Goal: Find specific page/section: Find specific page/section

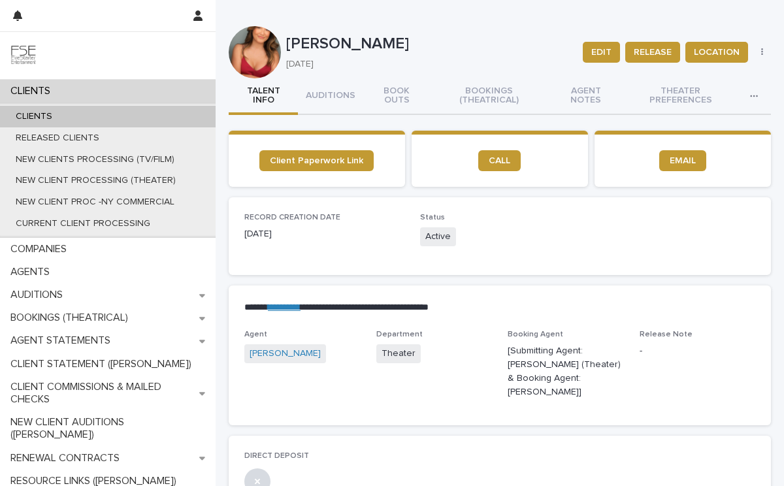
click at [39, 116] on p "CLIENTS" at bounding box center [33, 116] width 57 height 11
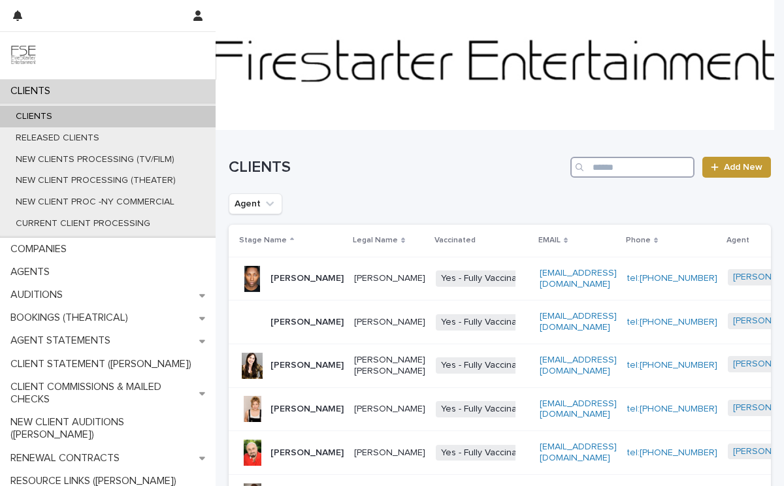
click at [616, 170] on input "Search" at bounding box center [632, 167] width 124 height 21
type input "*****"
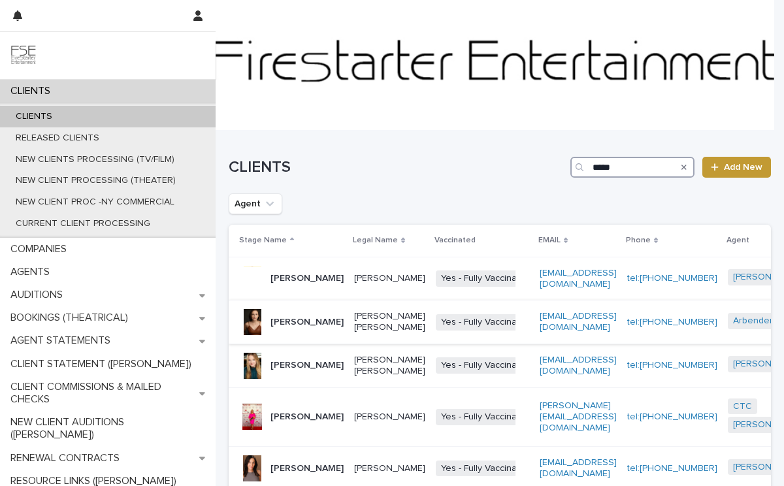
scroll to position [227, 0]
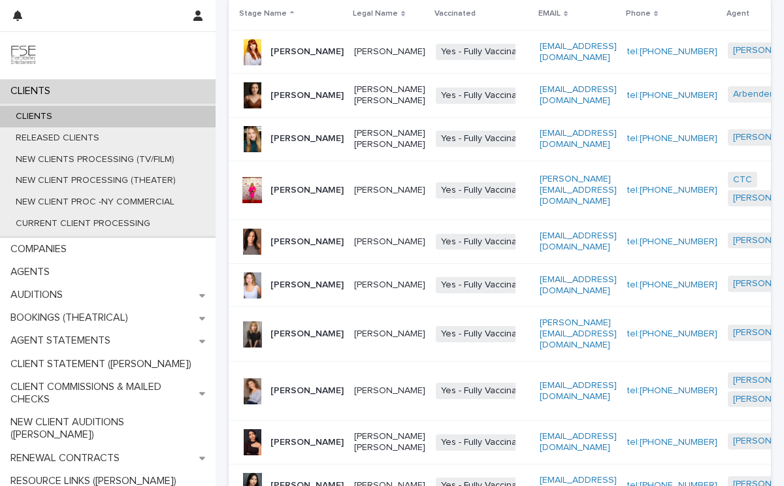
click at [269, 348] on div "[PERSON_NAME]" at bounding box center [291, 334] width 105 height 26
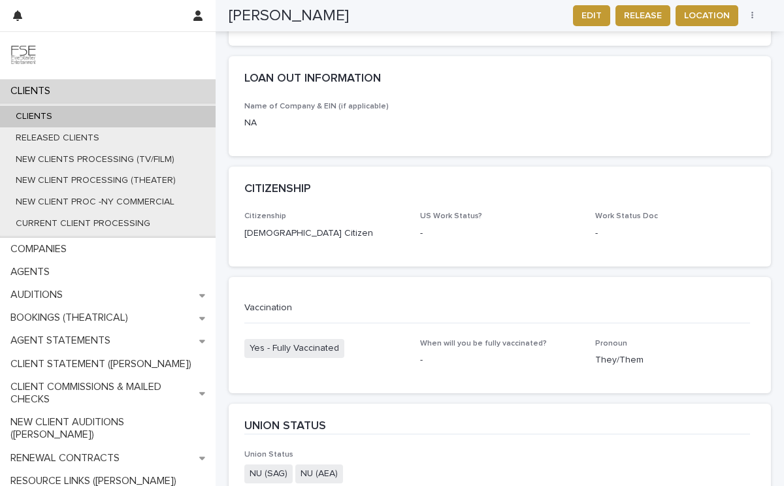
scroll to position [2342, 0]
